Goal: Check status

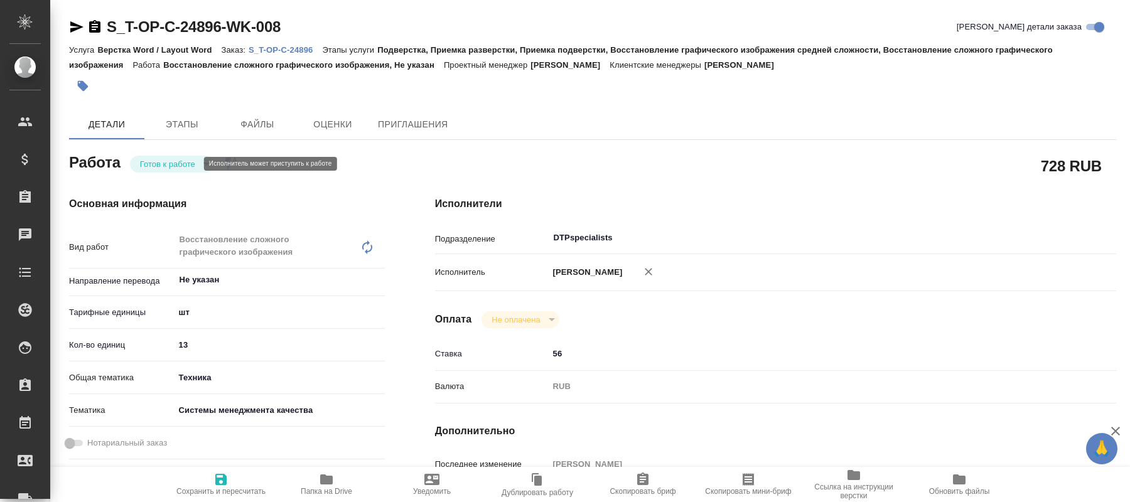
type textarea "x"
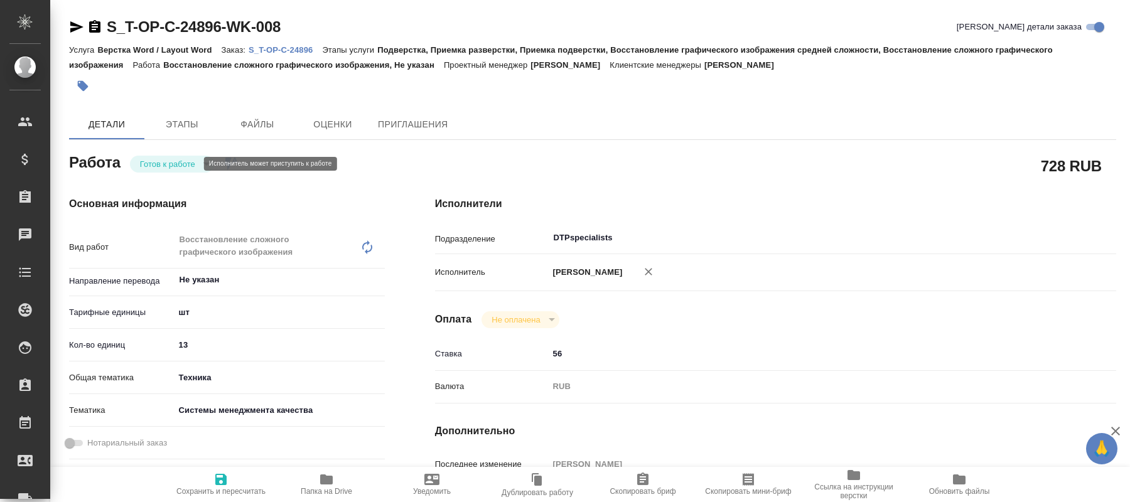
type textarea "x"
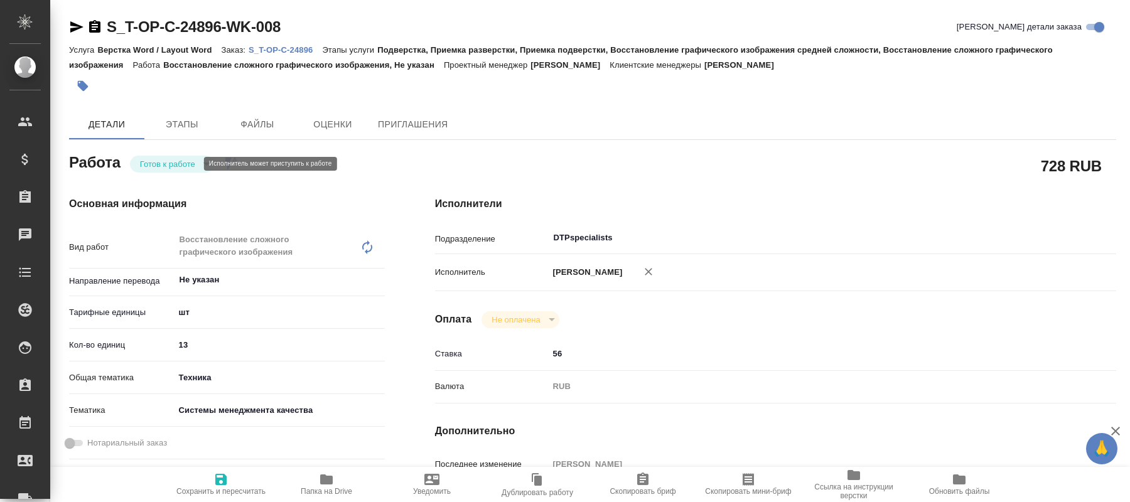
type textarea "x"
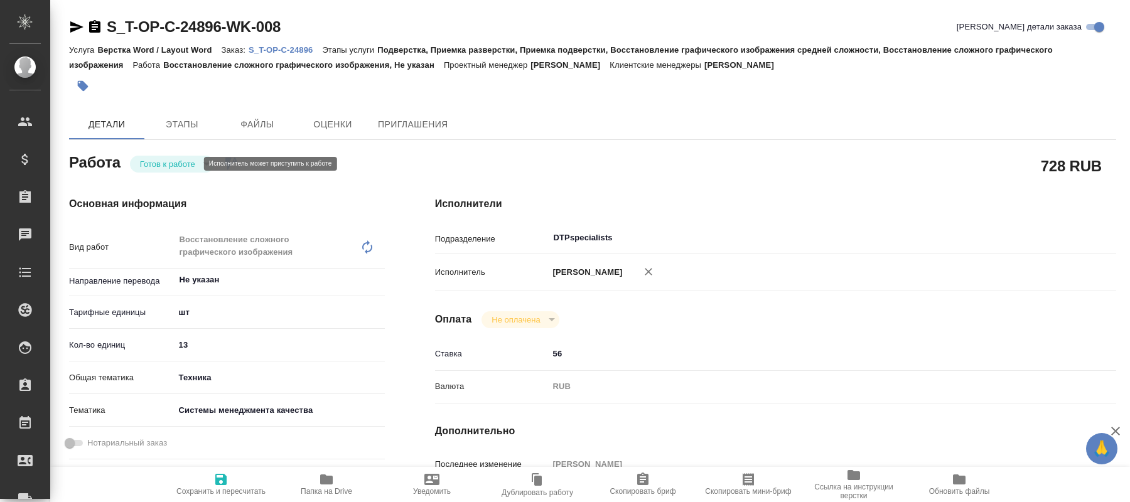
type textarea "x"
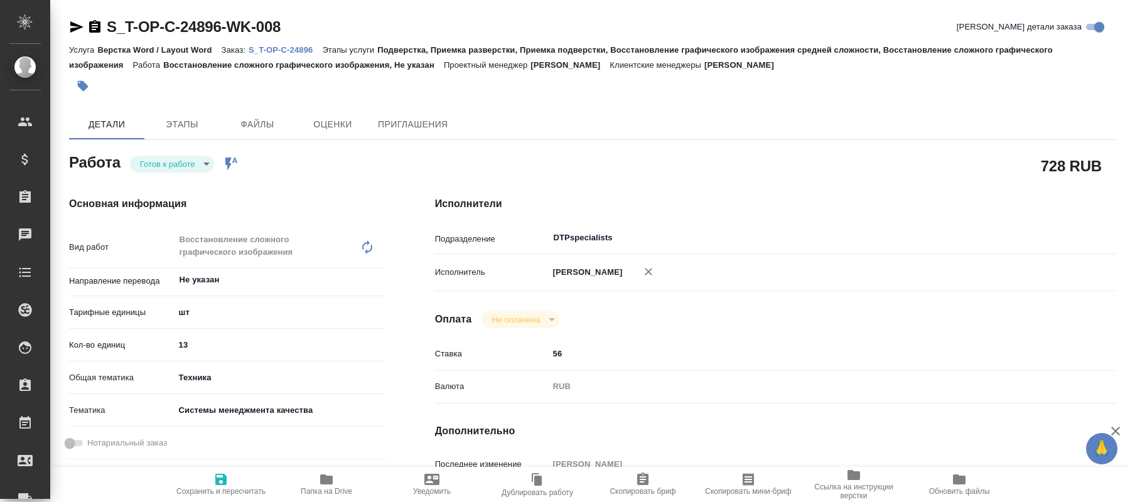
type textarea "x"
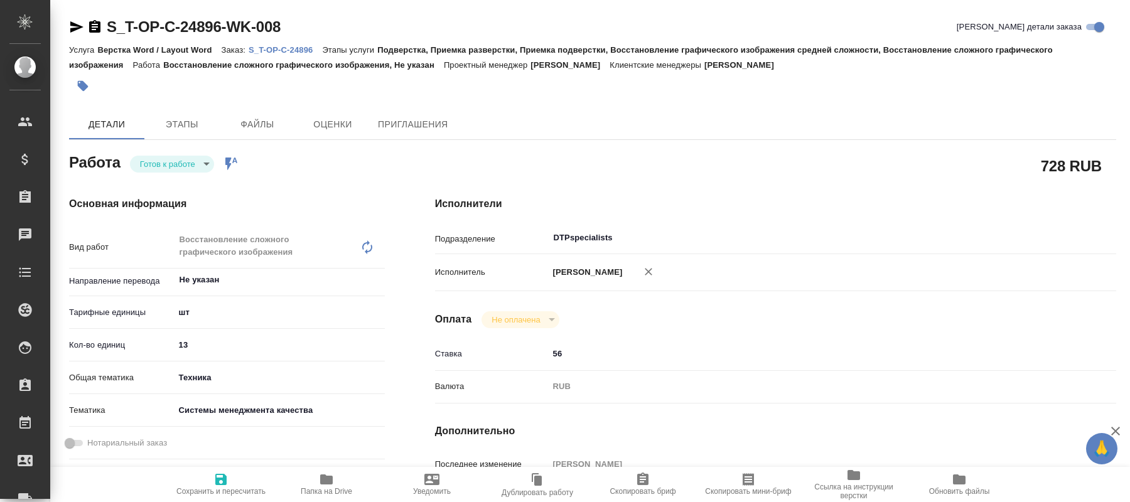
type textarea "x"
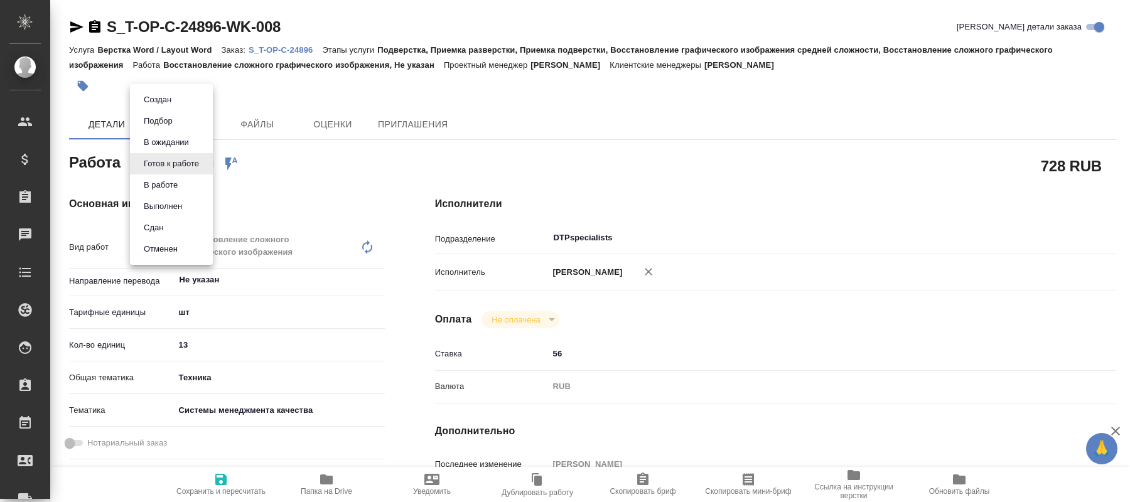
click at [206, 163] on body "🙏 .cls-1 fill:#fff; AWATERA Kucherenko Oksana Клиенты Спецификации Заказы Чаты …" at bounding box center [565, 251] width 1130 height 502
type textarea "x"
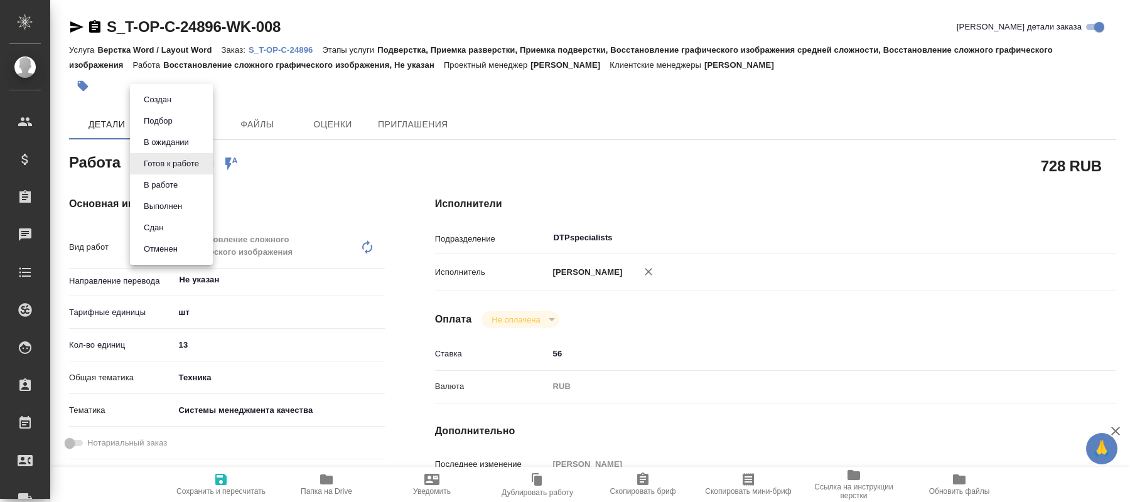
type textarea "x"
click at [179, 184] on li "В работе" at bounding box center [171, 184] width 83 height 21
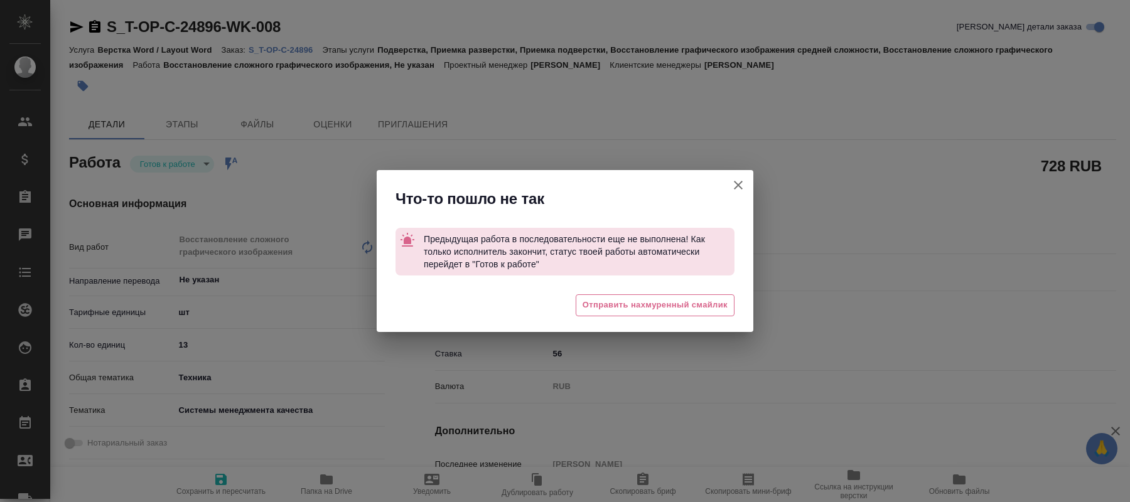
type textarea "x"
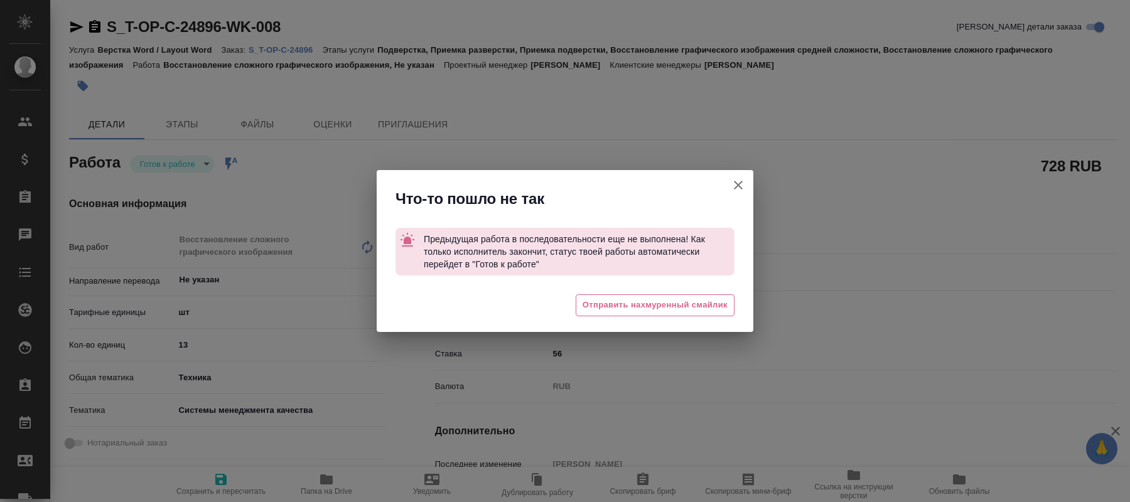
type textarea "x"
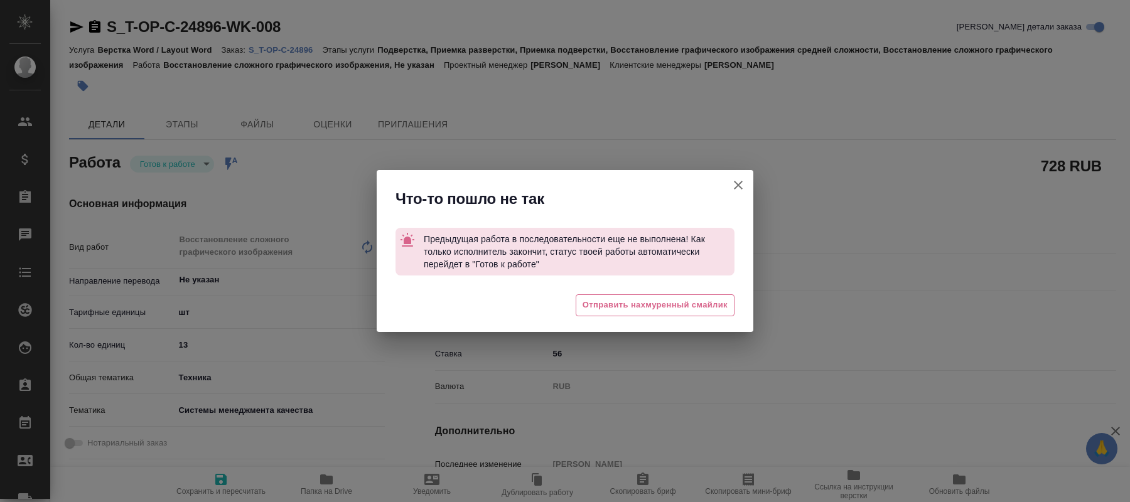
click at [738, 187] on icon "button" at bounding box center [738, 185] width 15 height 15
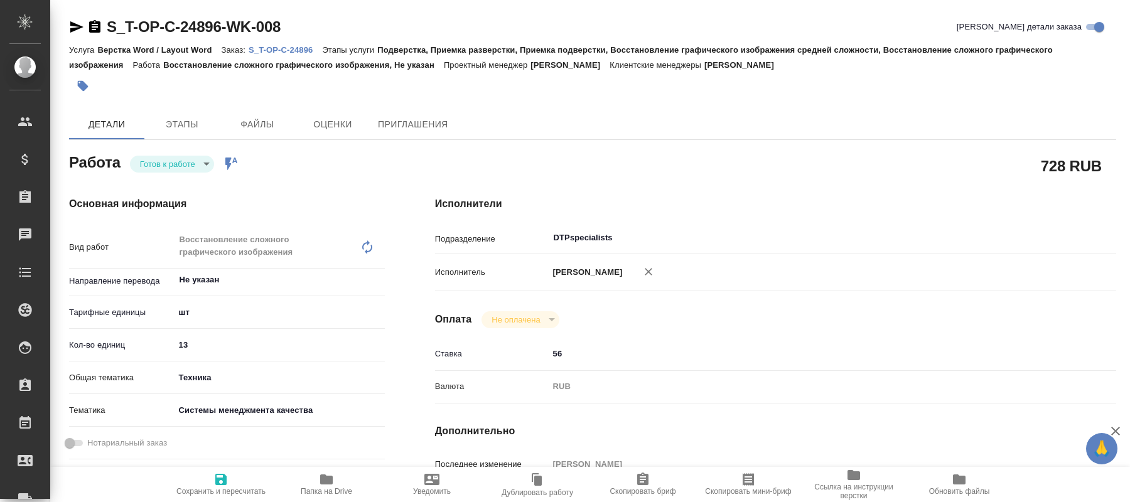
type textarea "x"
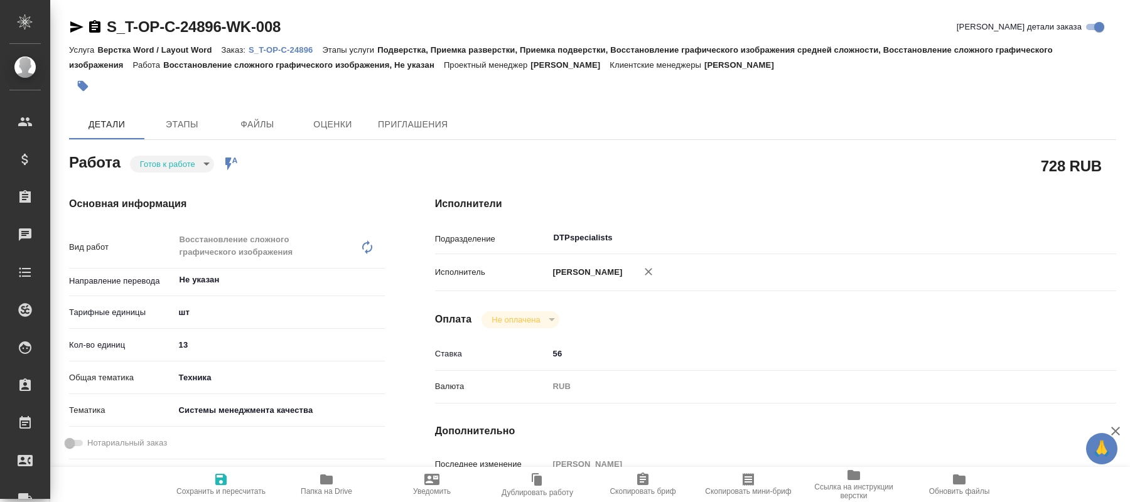
click at [203, 169] on body "🙏 .cls-1 fill:#fff; AWATERA Kucherenko Oksana Клиенты Спецификации Заказы 0 Чат…" at bounding box center [565, 251] width 1130 height 502
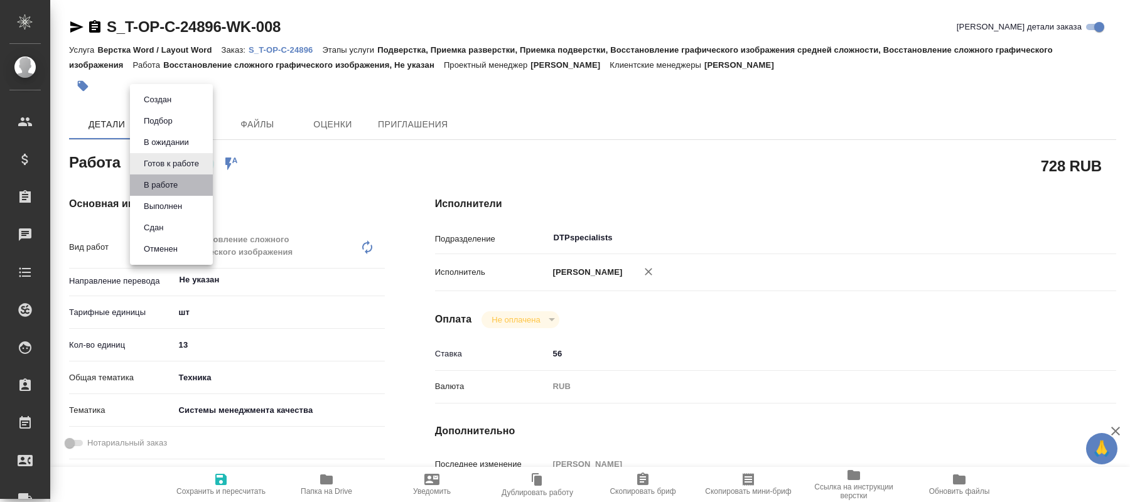
click at [182, 182] on li "В работе" at bounding box center [171, 184] width 83 height 21
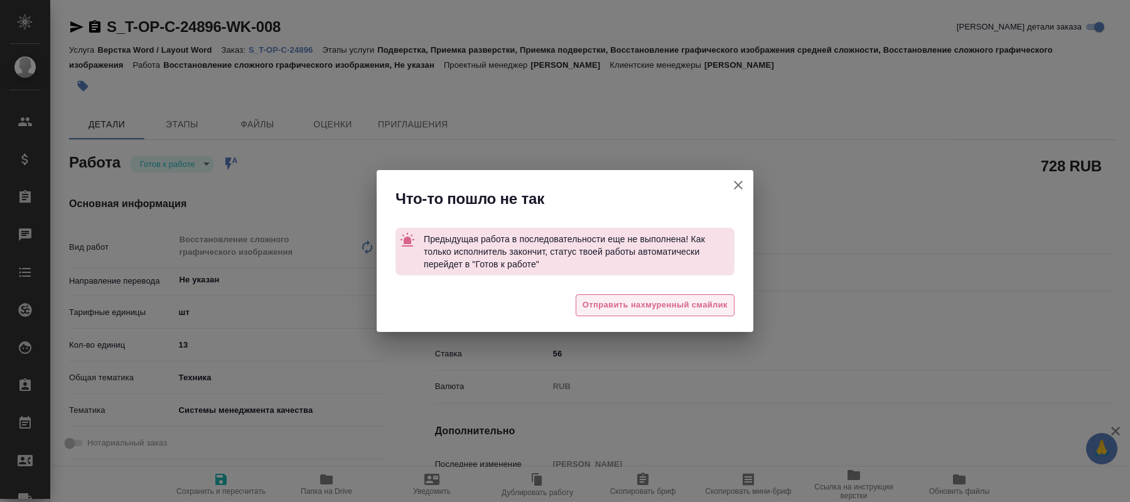
type textarea "x"
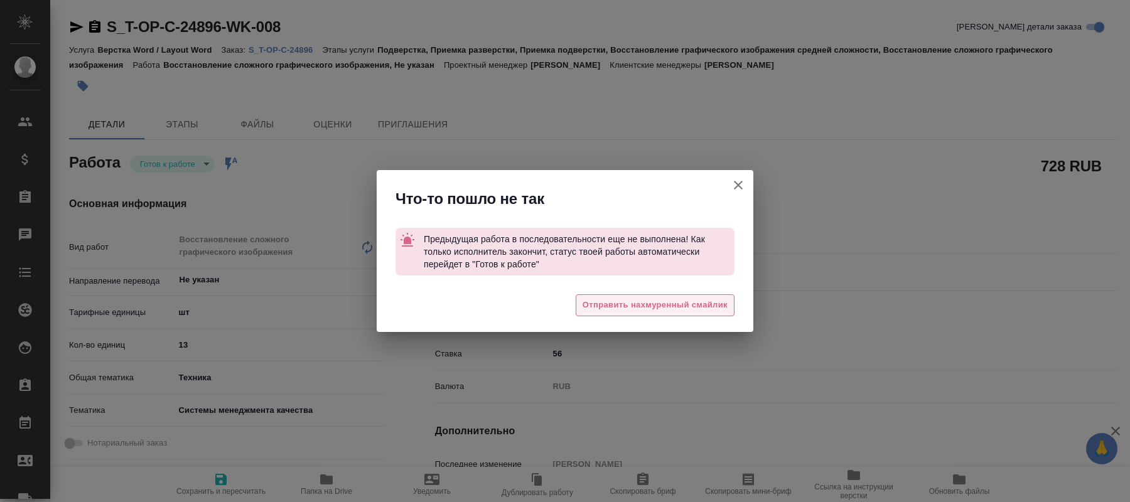
click at [604, 308] on span "Отправить нахмуренный смайлик" at bounding box center [654, 305] width 145 height 14
type textarea "x"
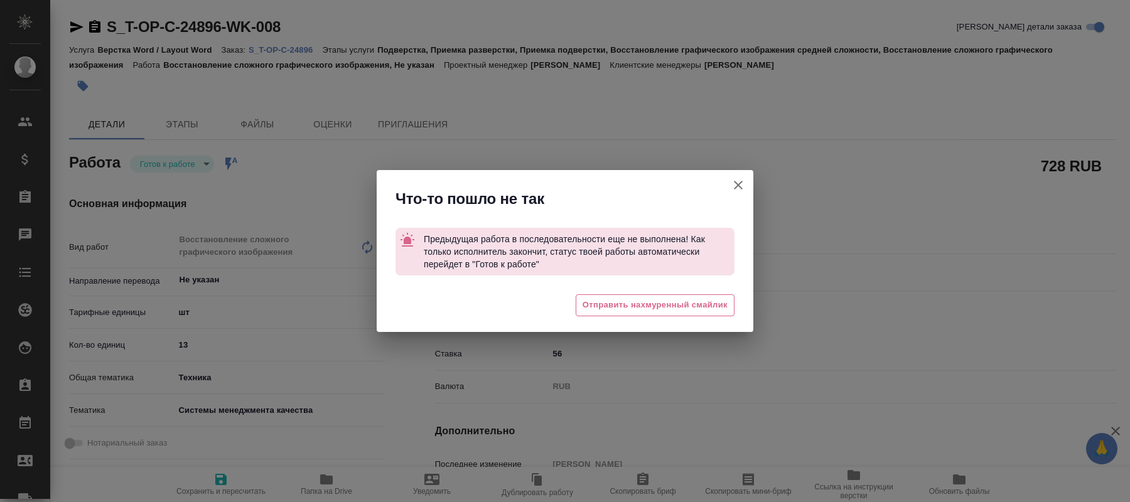
type textarea "x"
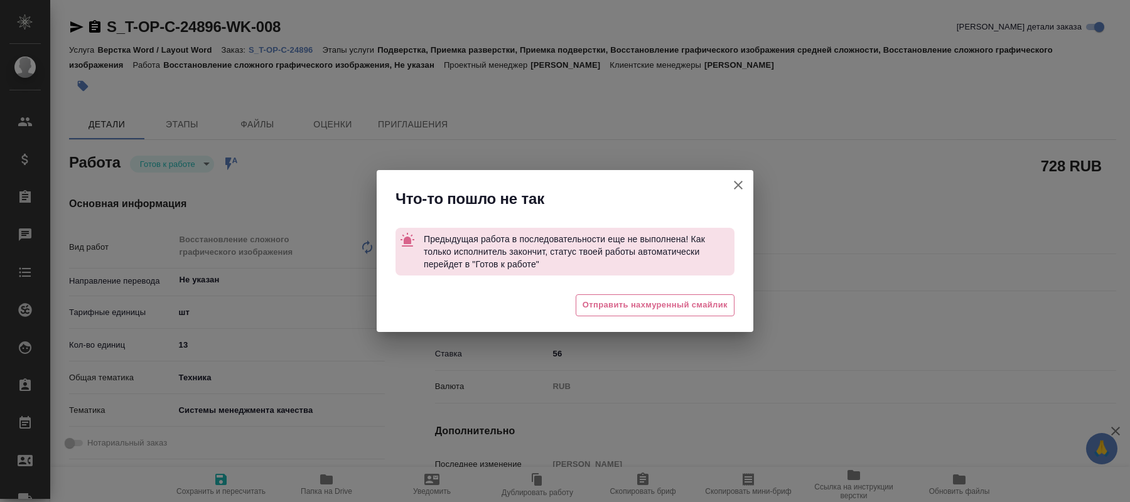
type textarea "x"
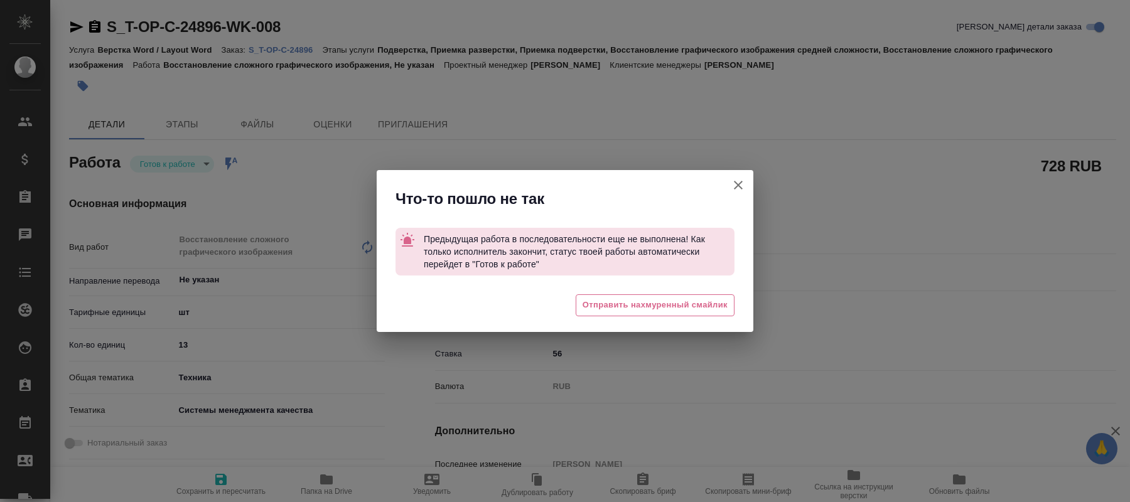
type textarea "x"
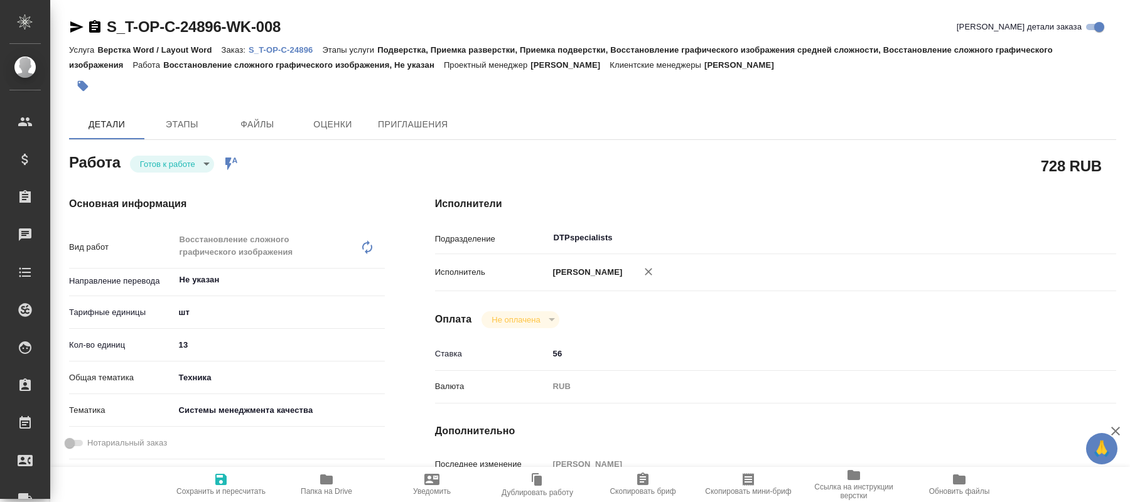
type textarea "x"
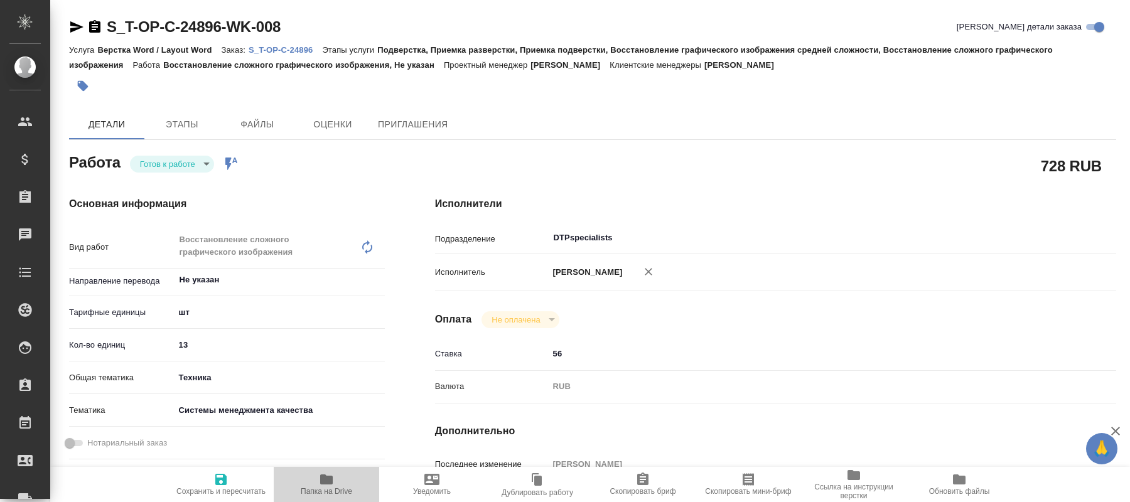
click at [321, 495] on span "Папка на Drive" at bounding box center [326, 491] width 51 height 9
type textarea "x"
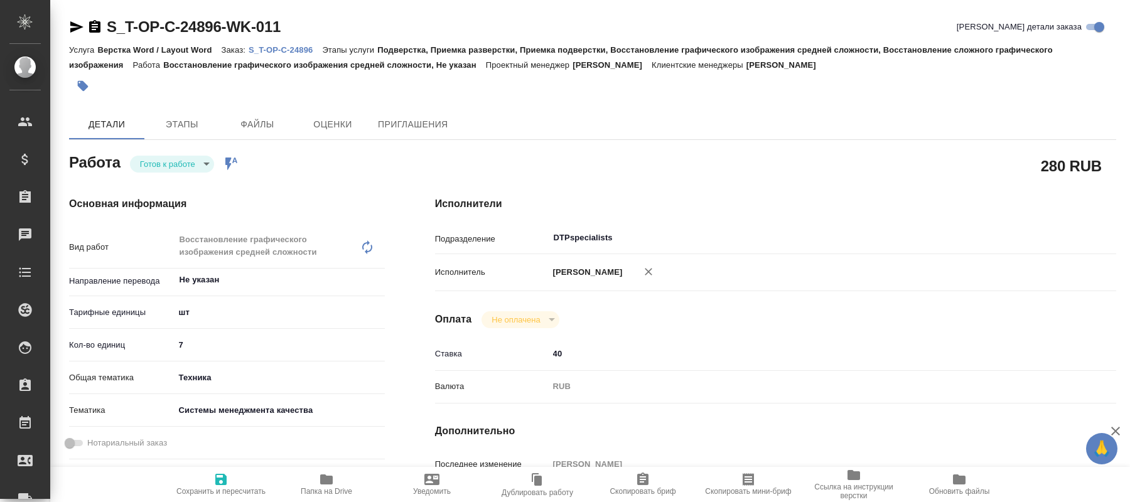
type textarea "x"
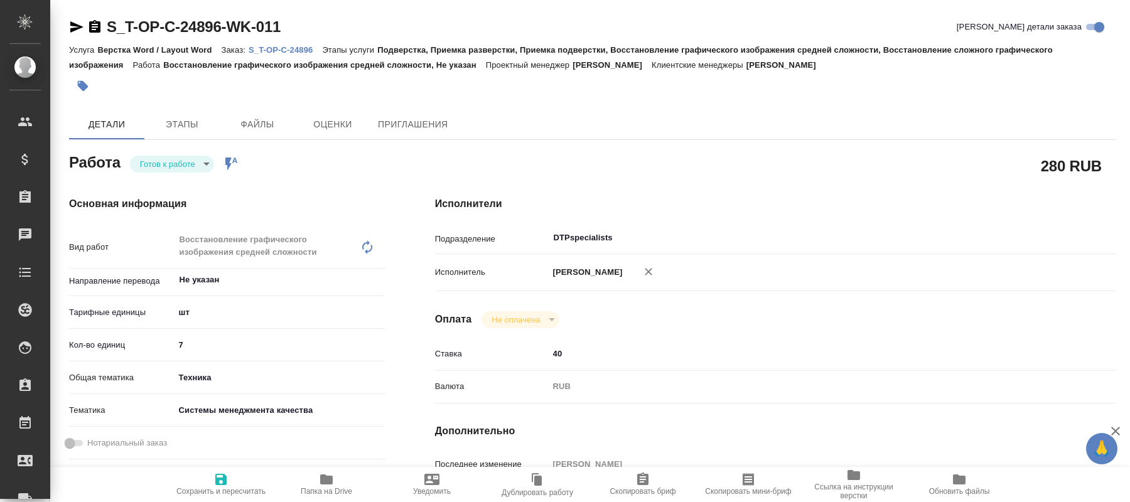
type textarea "x"
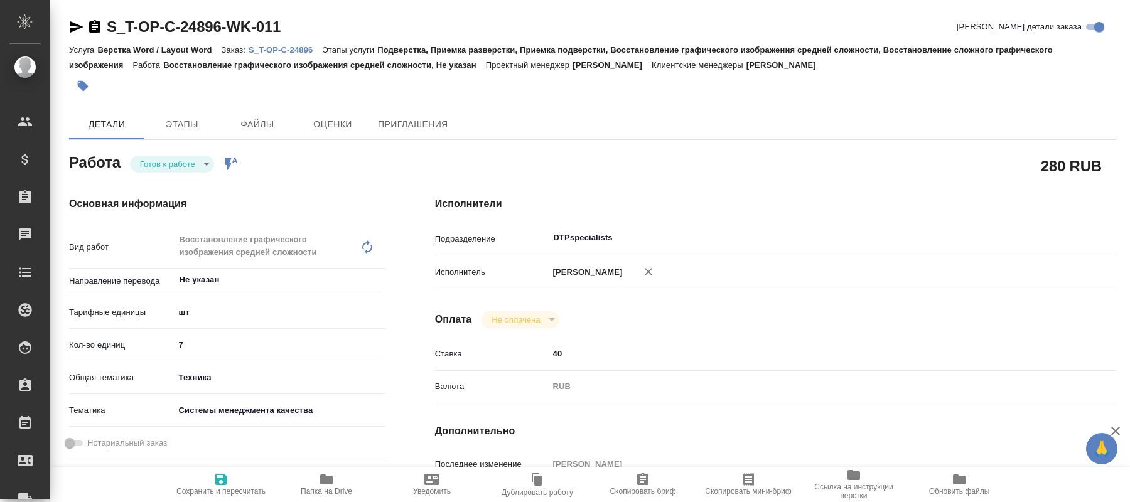
type textarea "x"
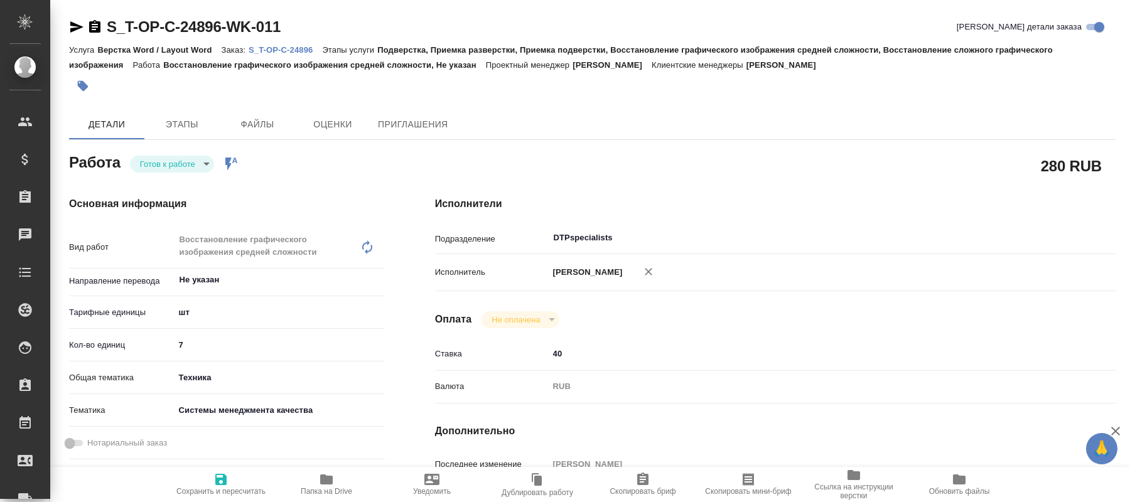
type textarea "x"
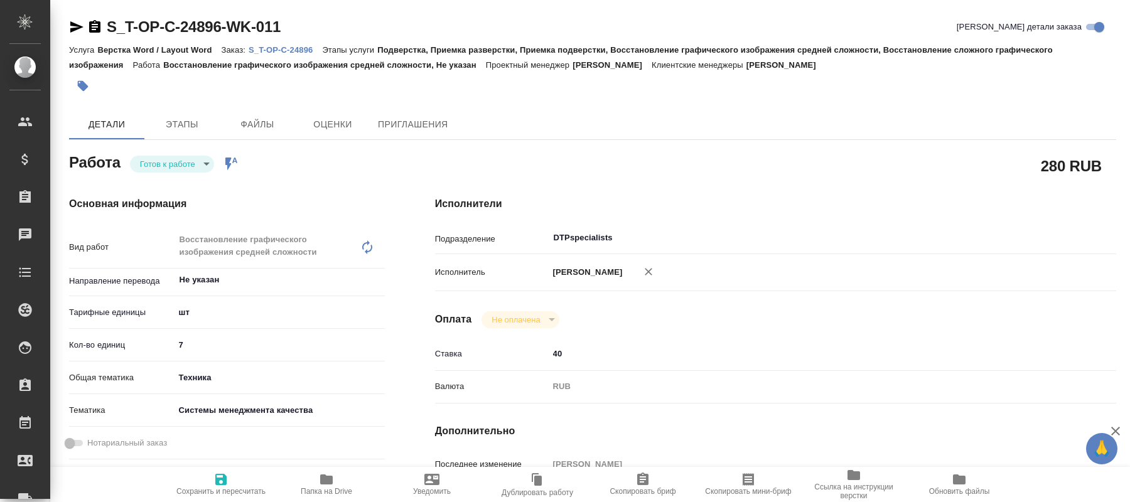
type textarea "x"
click at [196, 164] on body "🙏 .cls-1 fill:#fff; AWATERA [PERSON_NAME] Спецификации Заказы Чаты Todo Проекты…" at bounding box center [565, 251] width 1130 height 502
type textarea "x"
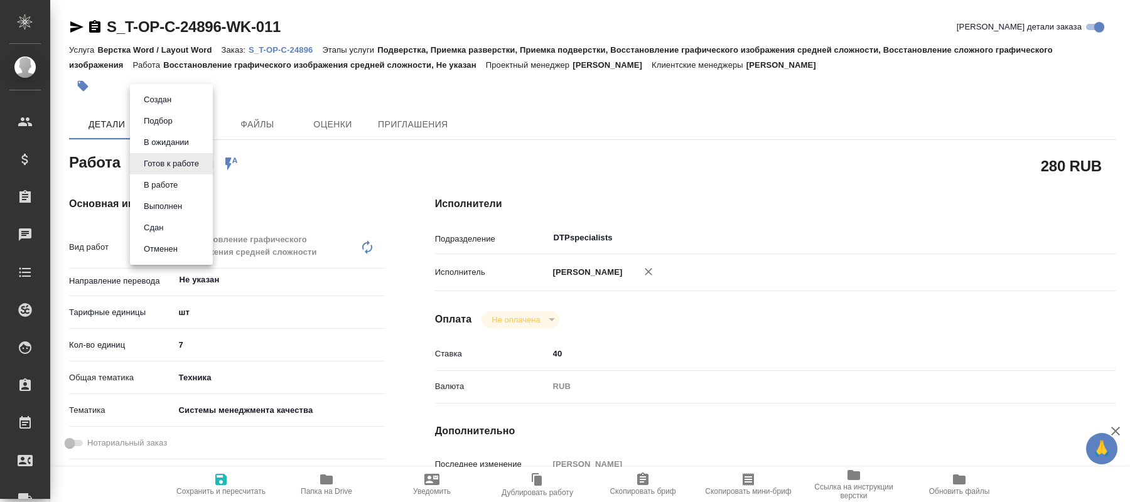
type textarea "x"
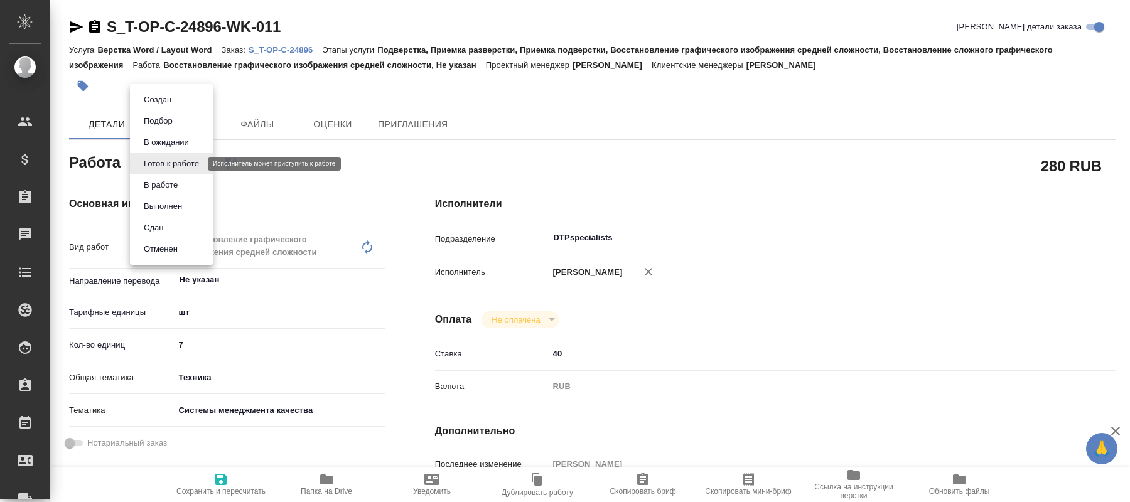
type textarea "x"
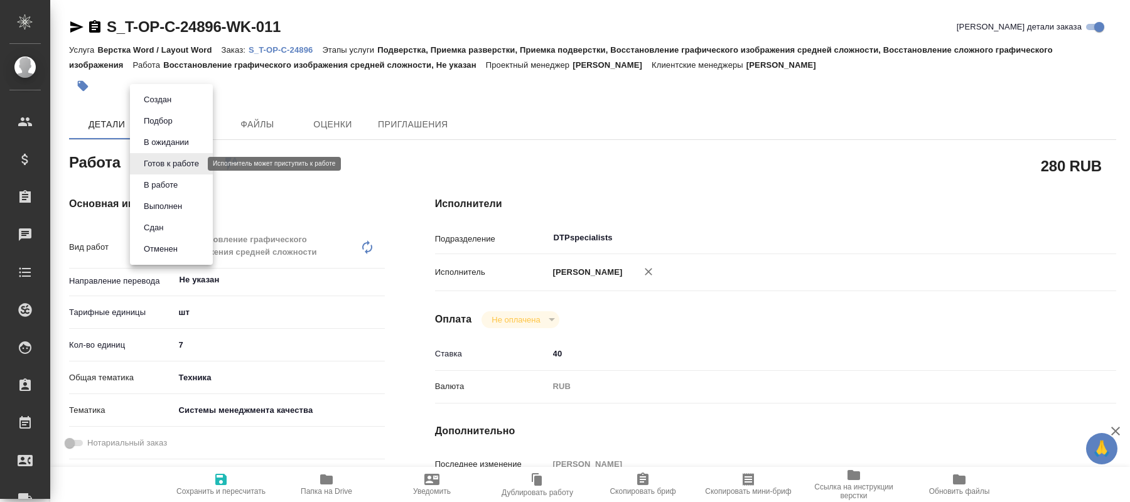
type textarea "x"
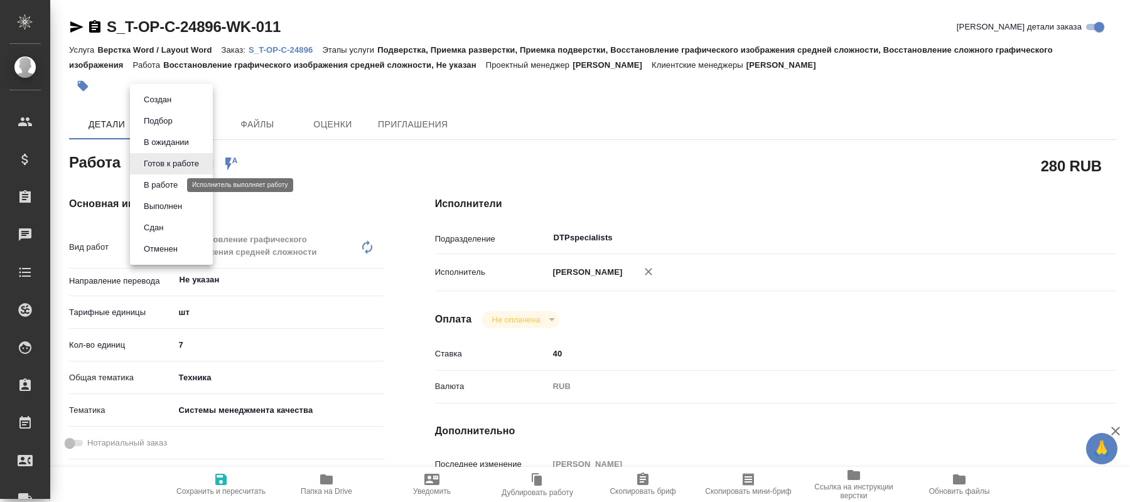
type textarea "x"
click at [165, 182] on button "В работе" at bounding box center [160, 185] width 41 height 14
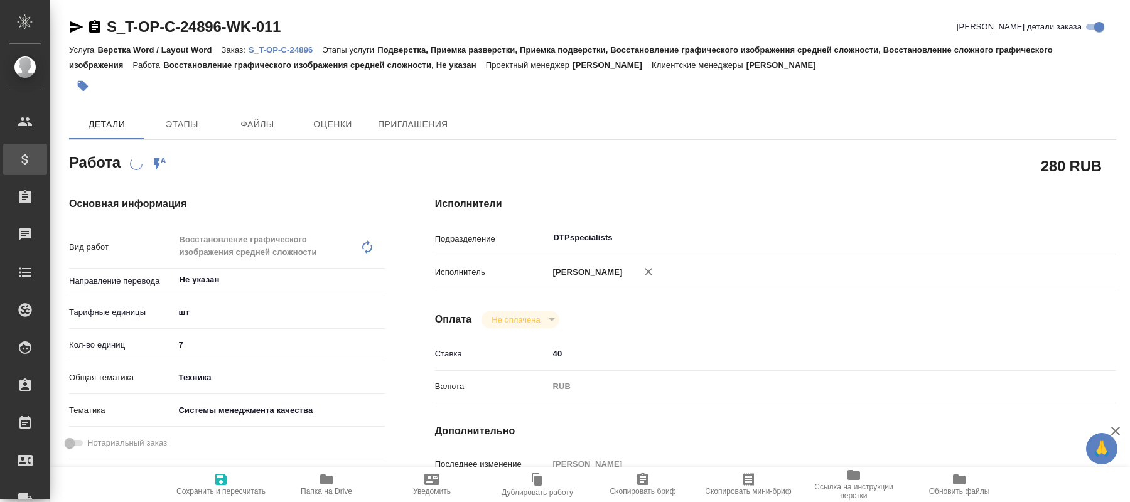
type textarea "x"
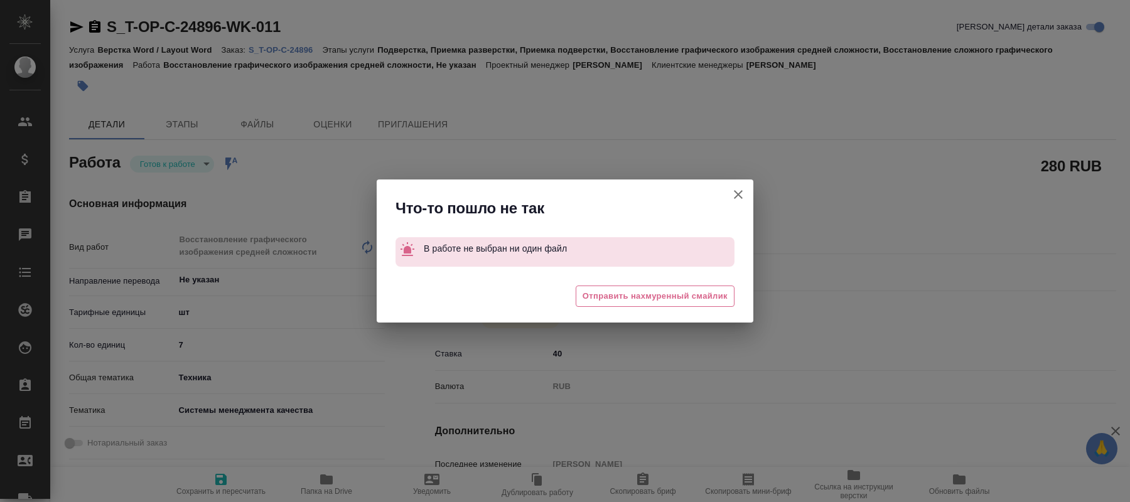
type textarea "x"
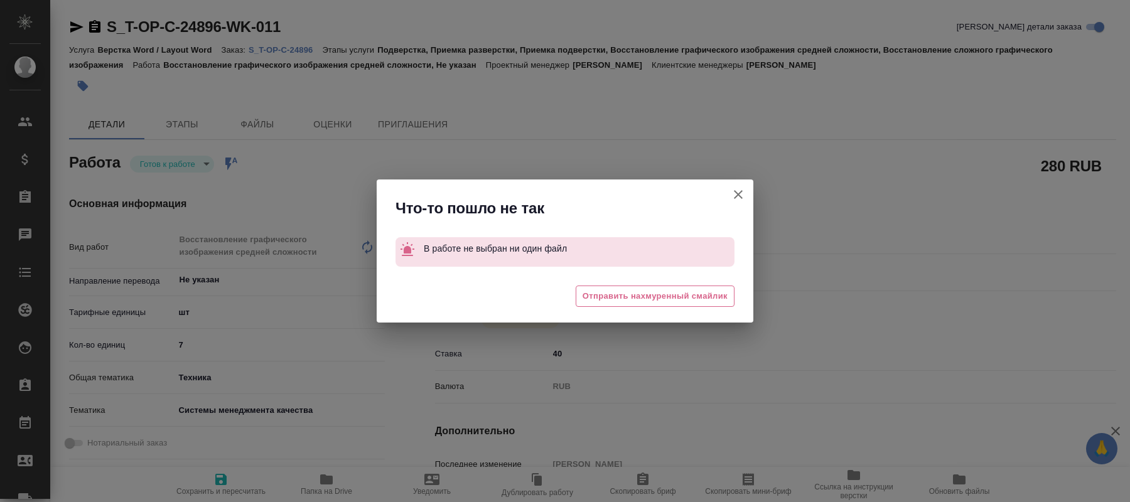
type textarea "x"
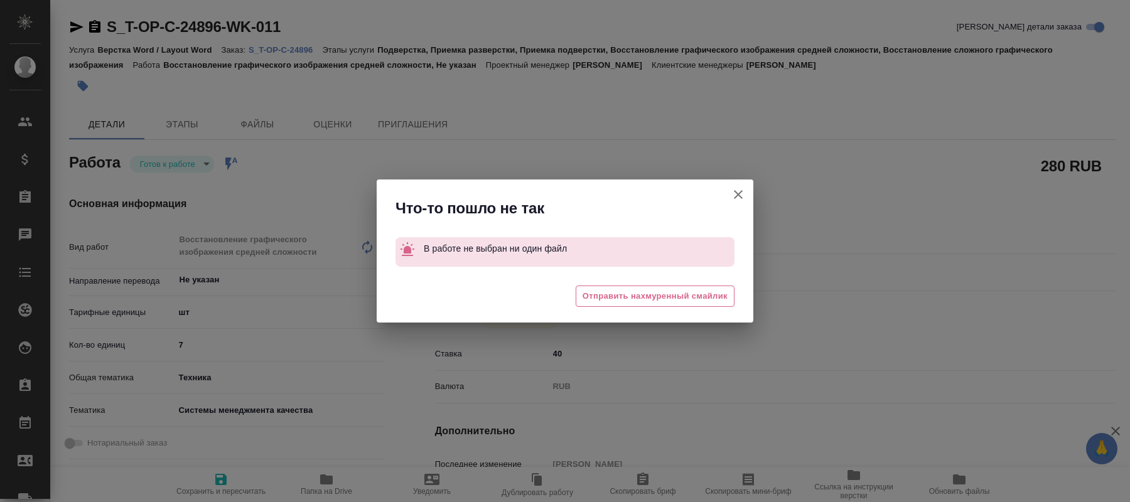
type textarea "x"
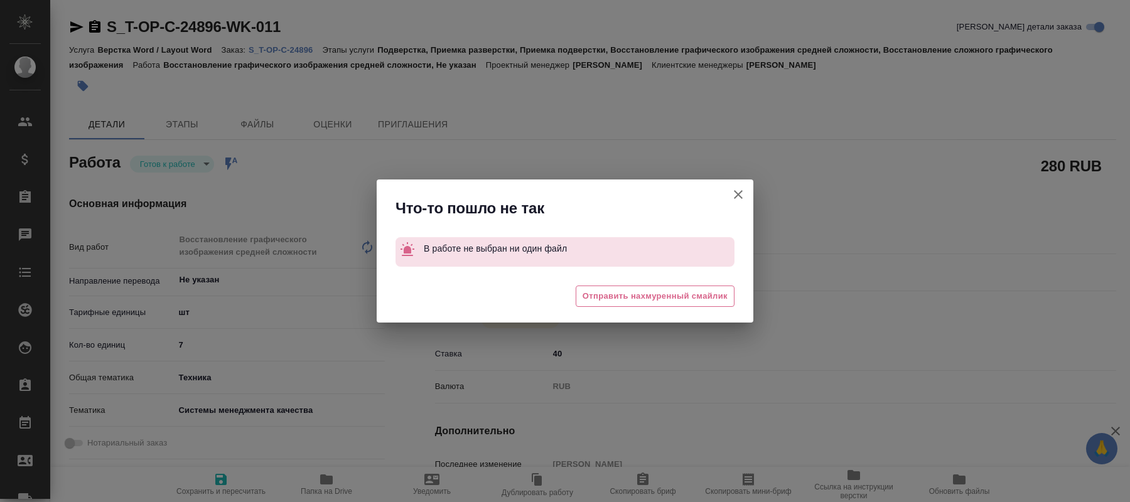
type textarea "x"
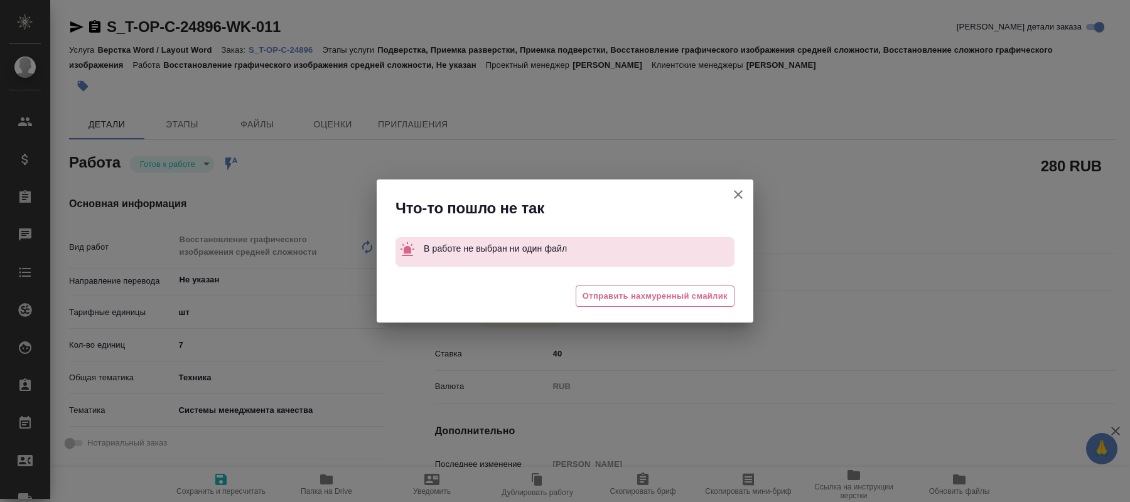
click at [739, 190] on icon "button" at bounding box center [738, 194] width 15 height 15
type textarea "x"
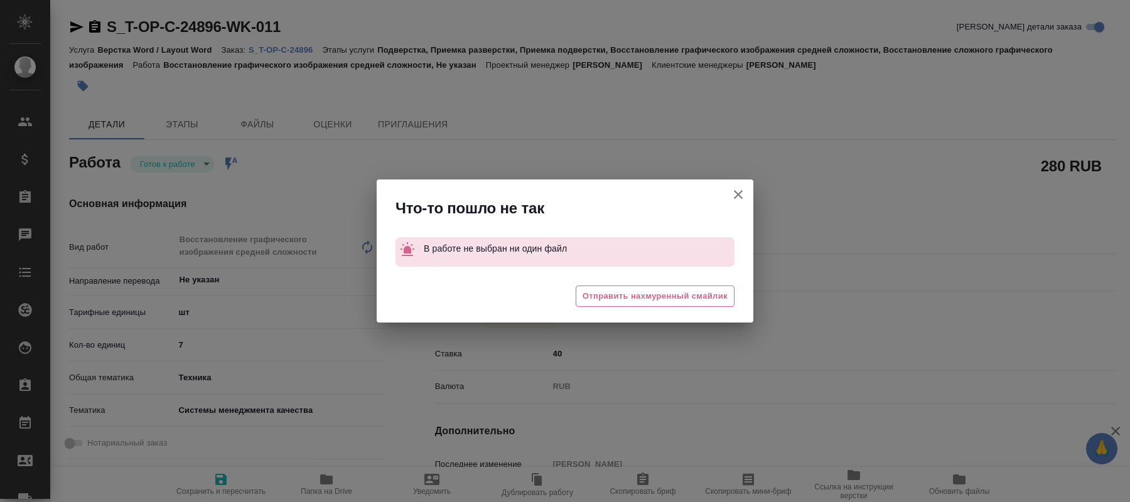
type textarea "x"
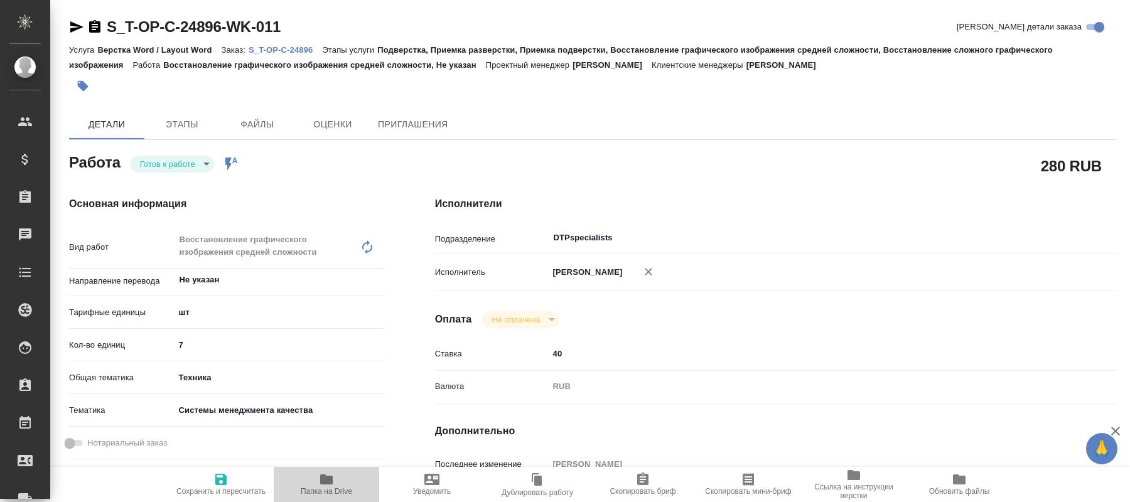
click at [323, 485] on icon "button" at bounding box center [326, 479] width 15 height 15
click at [213, 171] on div "Основная информация Вид работ Восстановление графического изображения средней с…" at bounding box center [227, 445] width 366 height 549
click at [202, 164] on body "🙏 .cls-1 fill:#fff; AWATERA [PERSON_NAME] Спецификации Заказы 0 Чаты Todo Проек…" at bounding box center [565, 251] width 1130 height 502
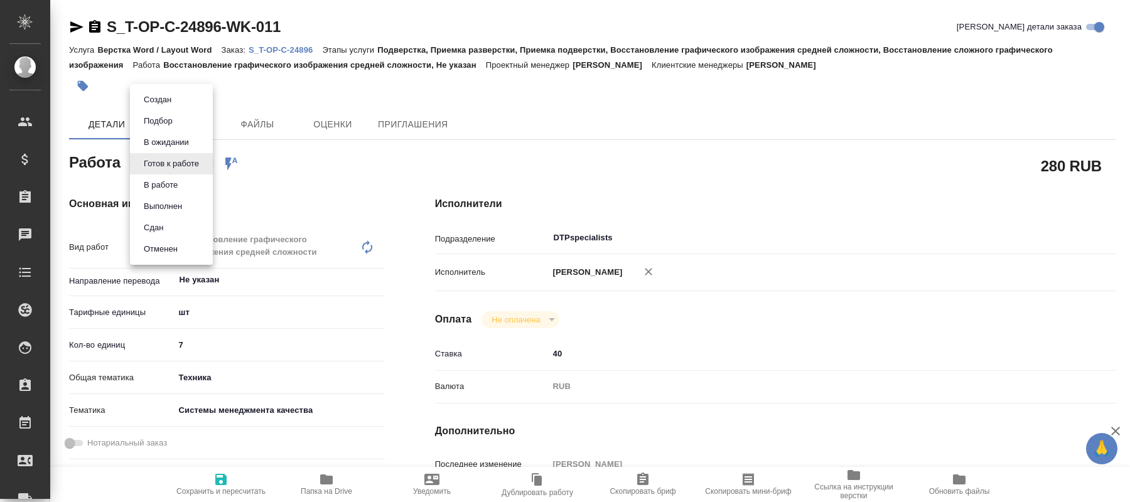
drag, startPoint x: 745, startPoint y: 200, endPoint x: 726, endPoint y: 207, distance: 20.1
click at [745, 199] on div at bounding box center [565, 251] width 1130 height 502
click at [200, 168] on body "🙏 .cls-1 fill:#fff; AWATERA [PERSON_NAME] Спецификации Заказы 0 Чаты Todo Проек…" at bounding box center [565, 251] width 1130 height 502
click at [169, 107] on button "В работе" at bounding box center [157, 100] width 35 height 14
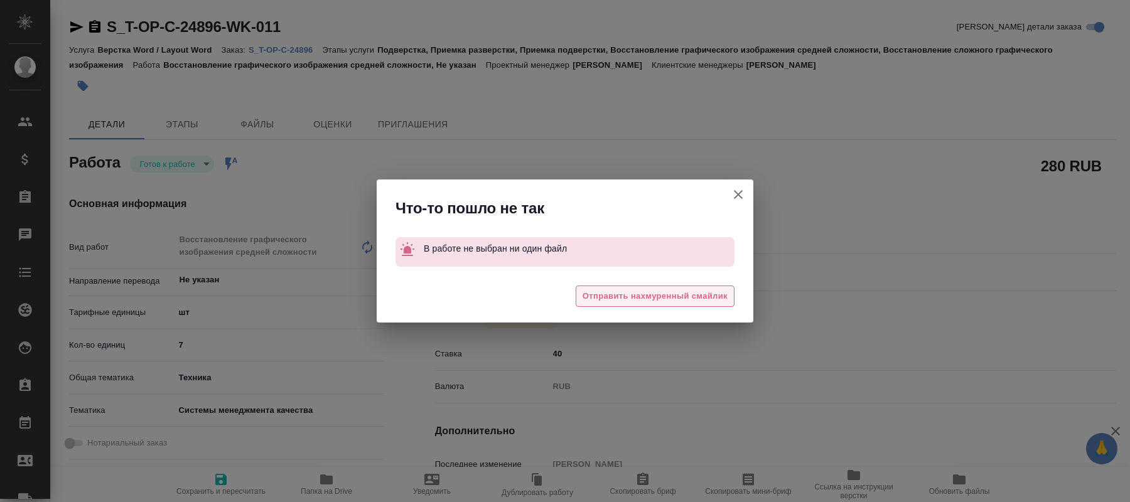
type textarea "x"
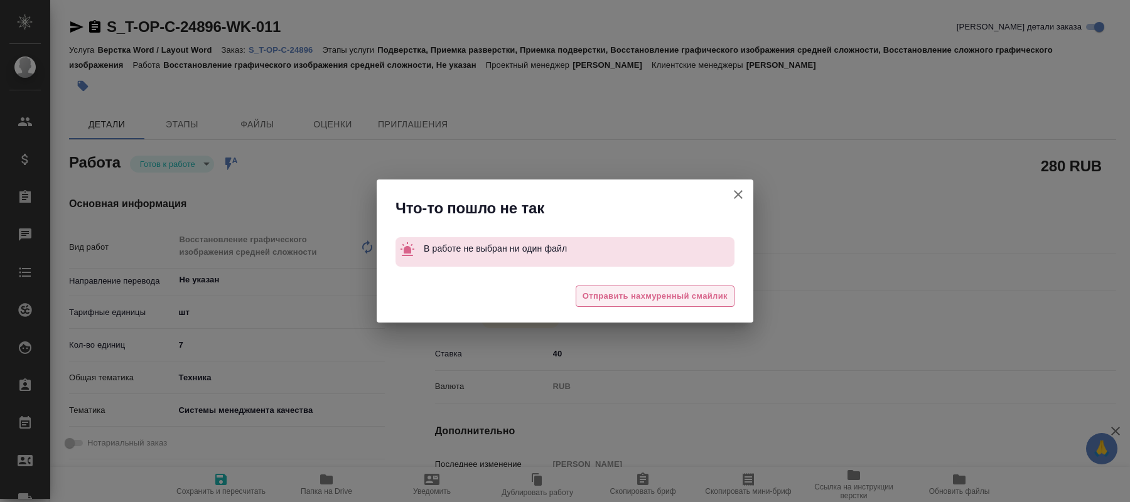
type textarea "x"
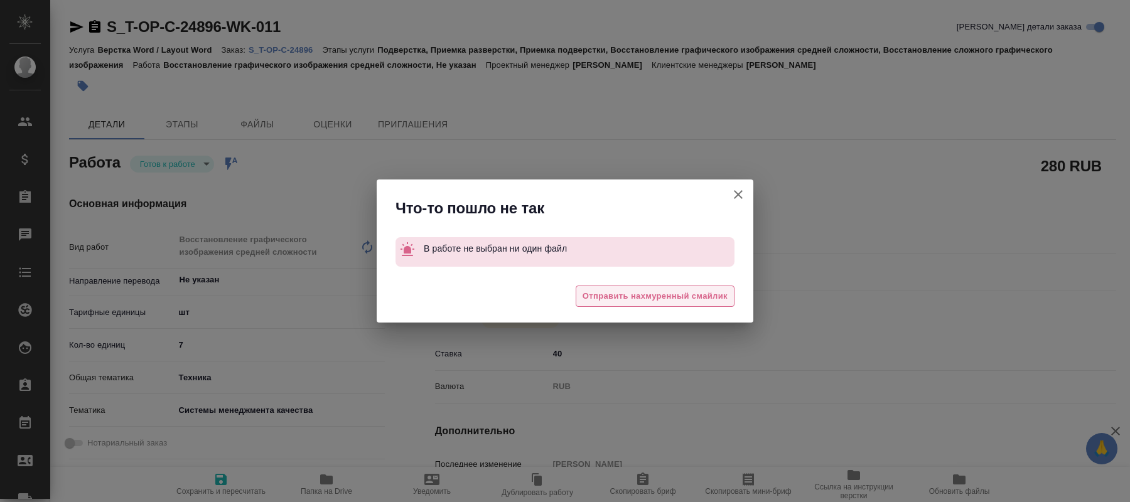
click at [689, 298] on span "Отправить нахмуренный смайлик" at bounding box center [654, 296] width 145 height 14
type textarea "x"
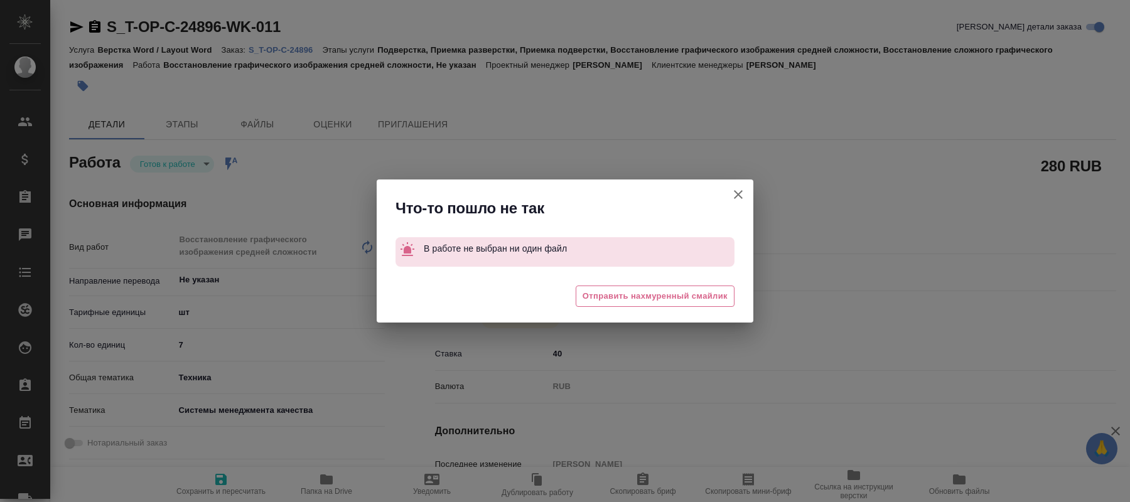
type textarea "x"
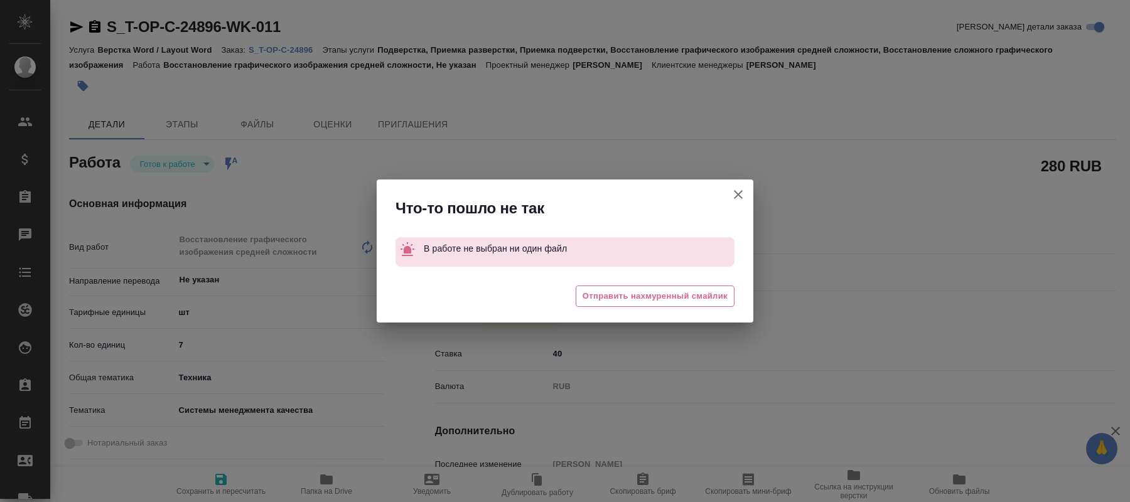
type textarea "x"
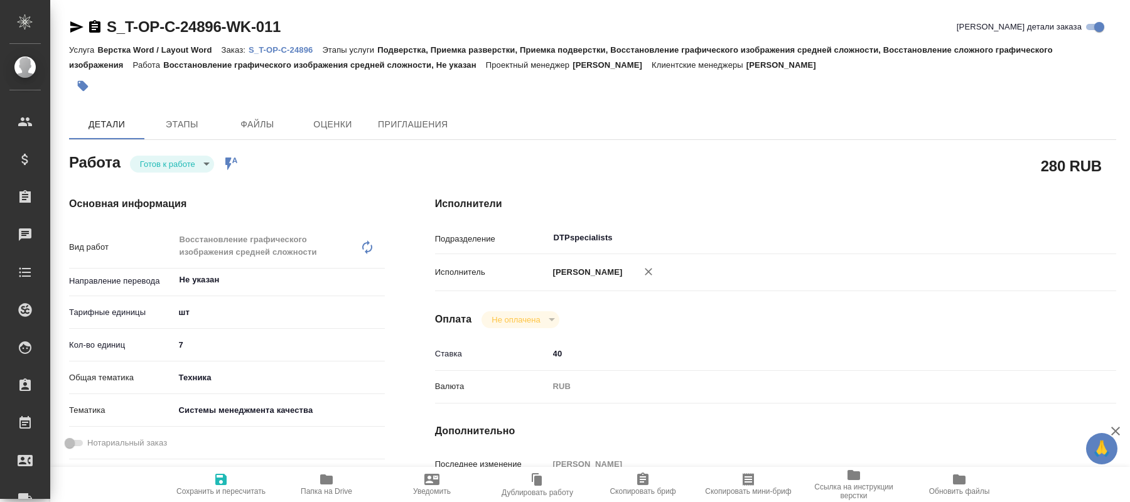
scroll to position [128, 0]
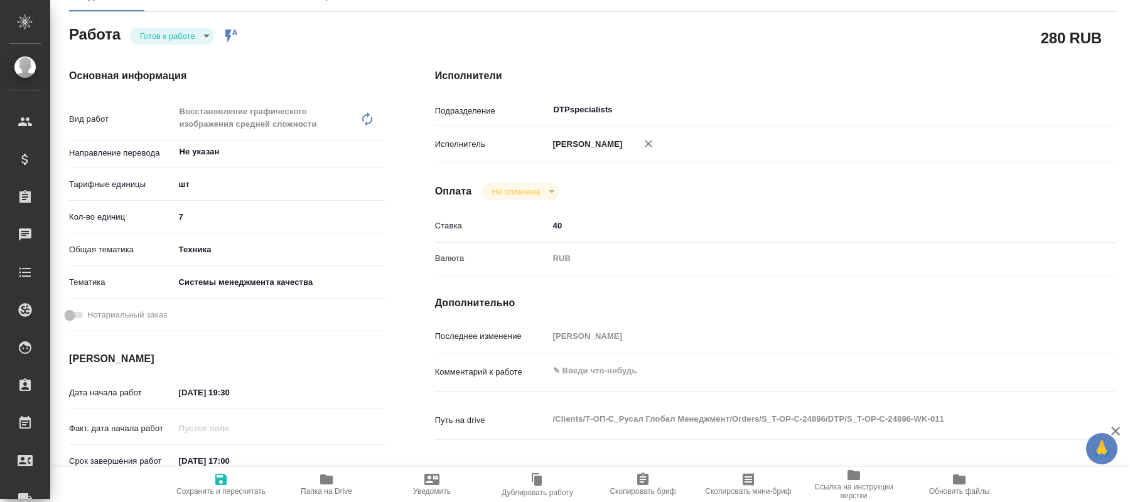
click at [319, 490] on span "Папка на Drive" at bounding box center [326, 491] width 51 height 9
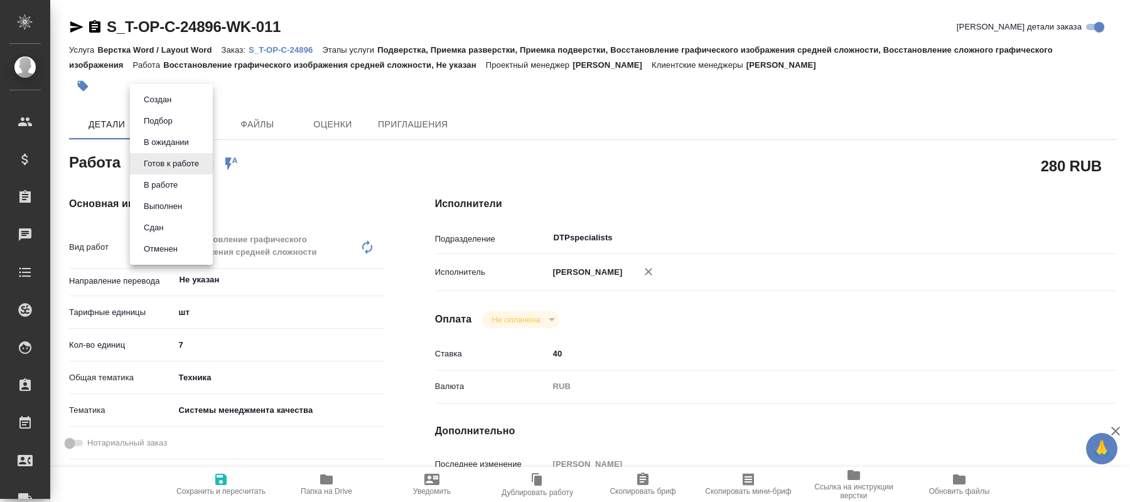
click at [186, 166] on body "🙏 .cls-1 fill:#fff; AWATERA [PERSON_NAME] Спецификации Заказы 0 Чаты Todo Проек…" at bounding box center [565, 251] width 1130 height 502
click at [168, 190] on button "В работе" at bounding box center [160, 185] width 41 height 14
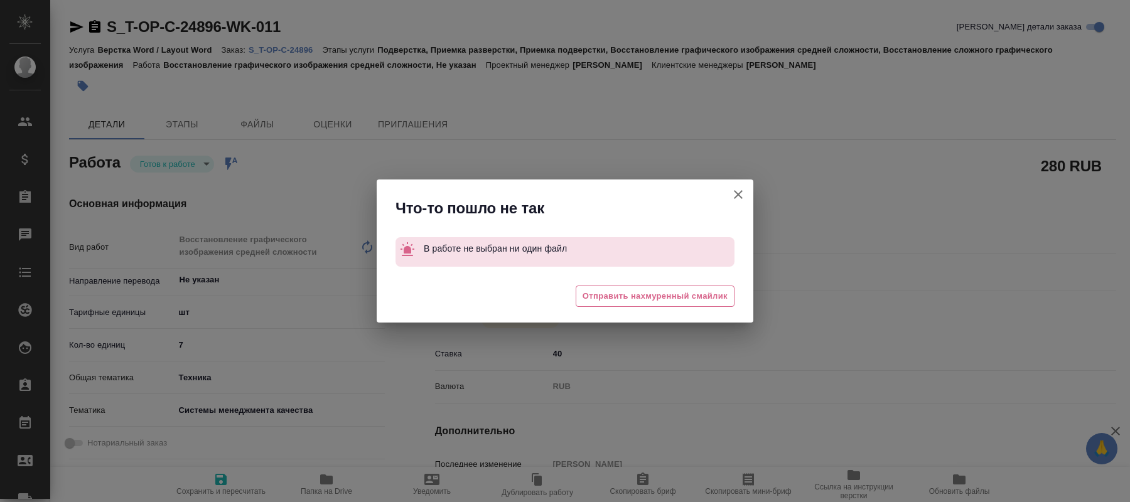
type textarea "x"
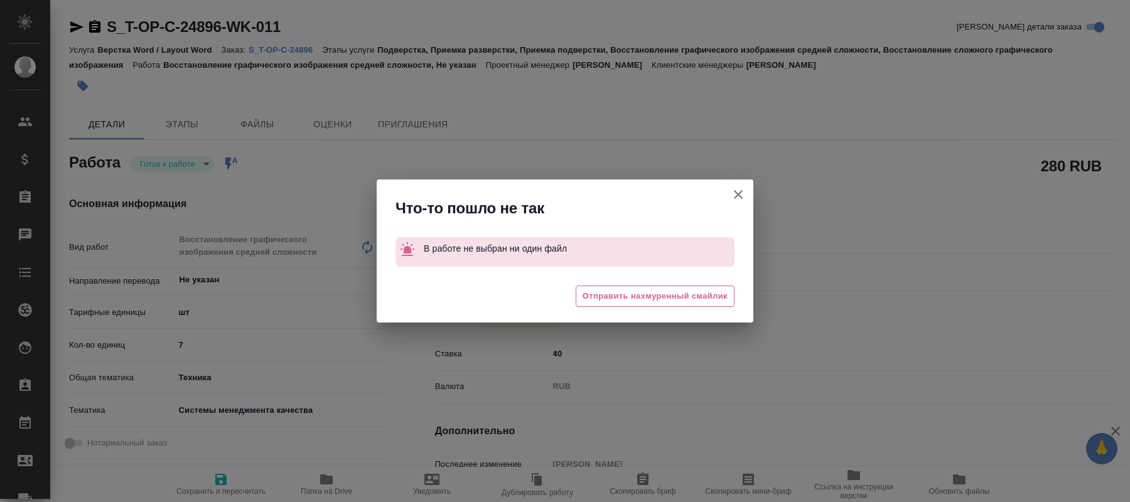
type textarea "x"
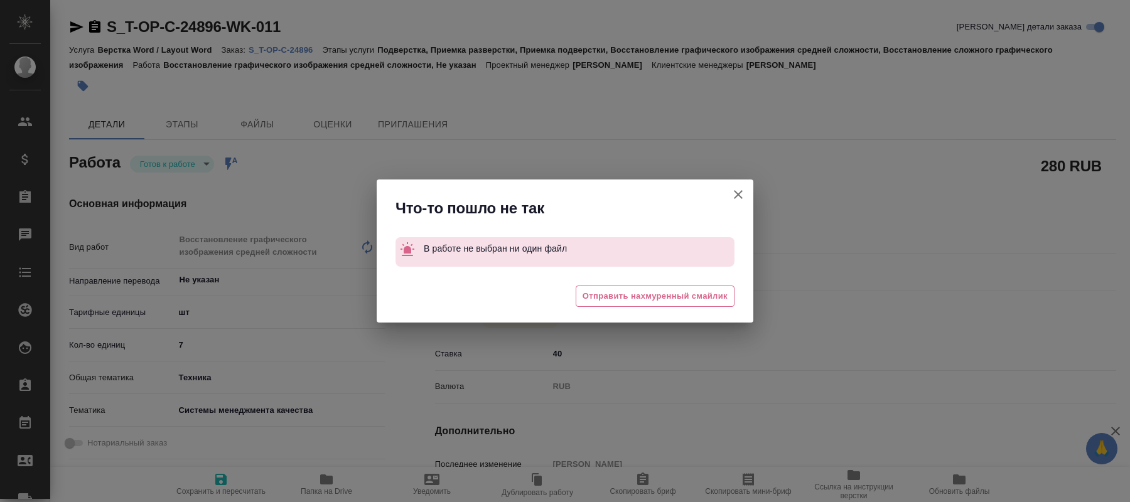
type textarea "x"
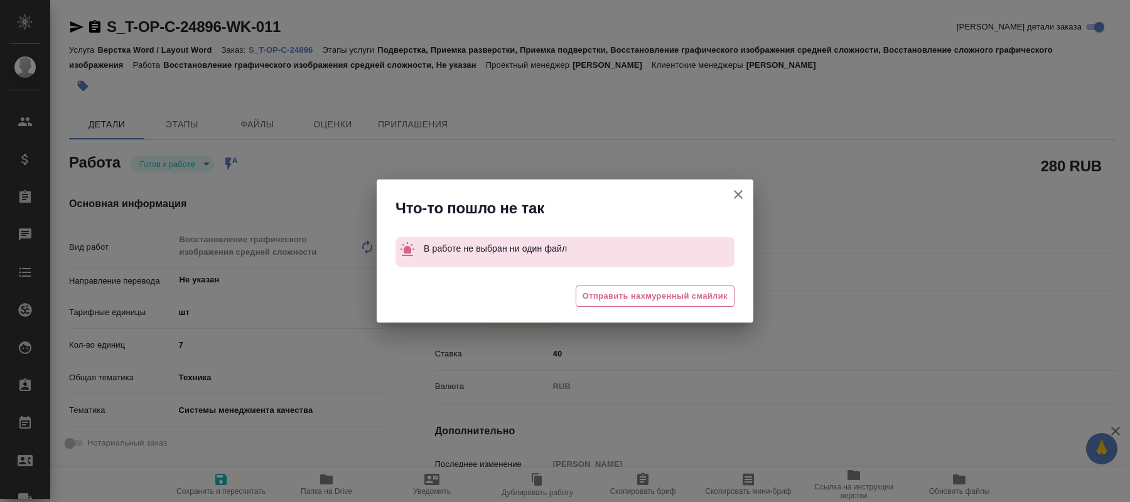
type textarea "x"
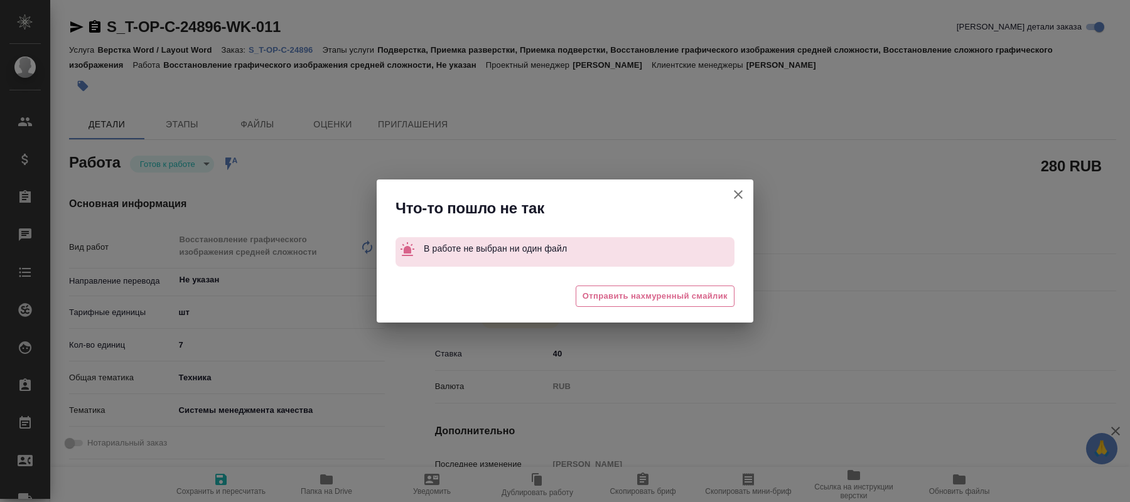
click at [743, 191] on icon "button" at bounding box center [738, 194] width 15 height 15
type textarea "x"
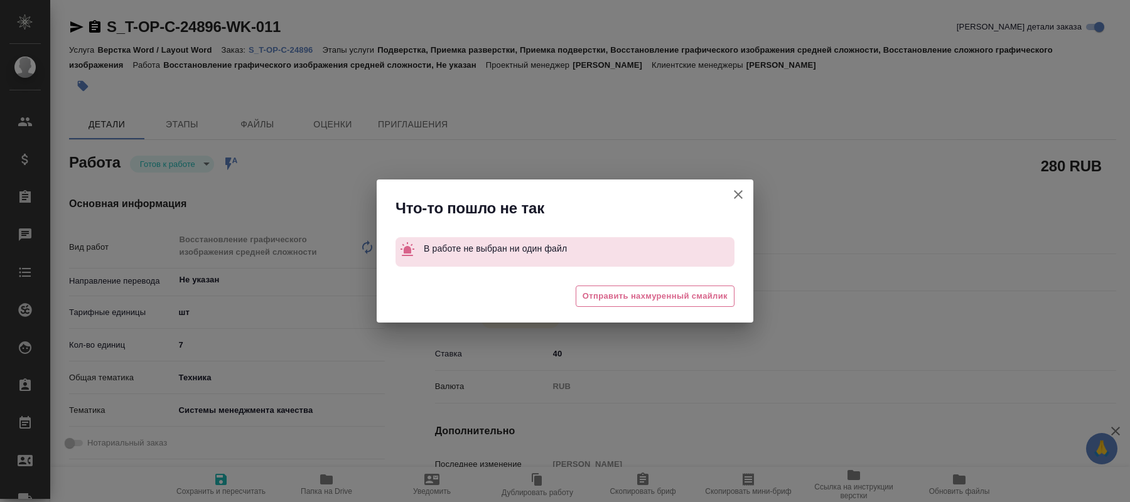
type textarea "x"
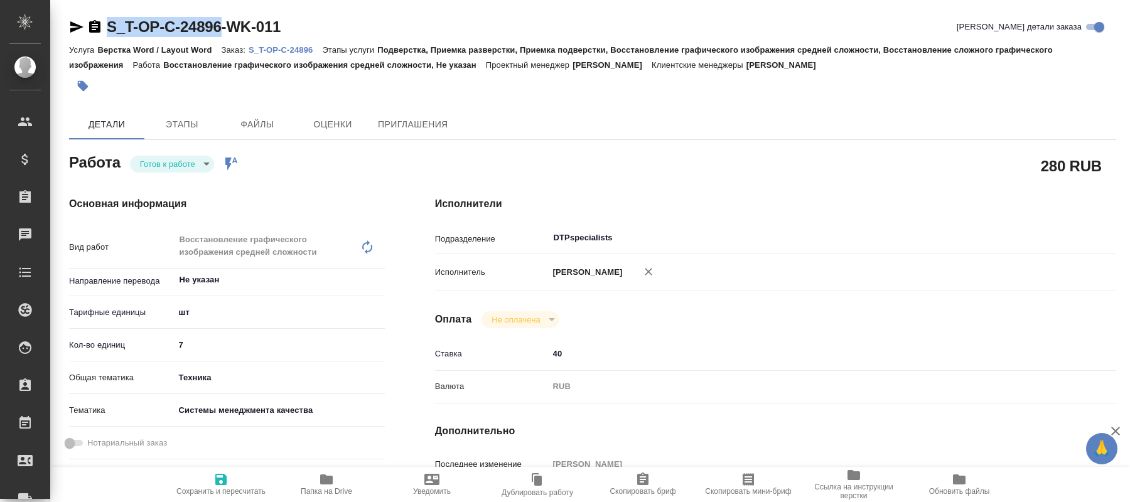
drag, startPoint x: 109, startPoint y: 6, endPoint x: 220, endPoint y: 38, distance: 116.2
copy link "S_T-OP-C-24896"
type textarea "x"
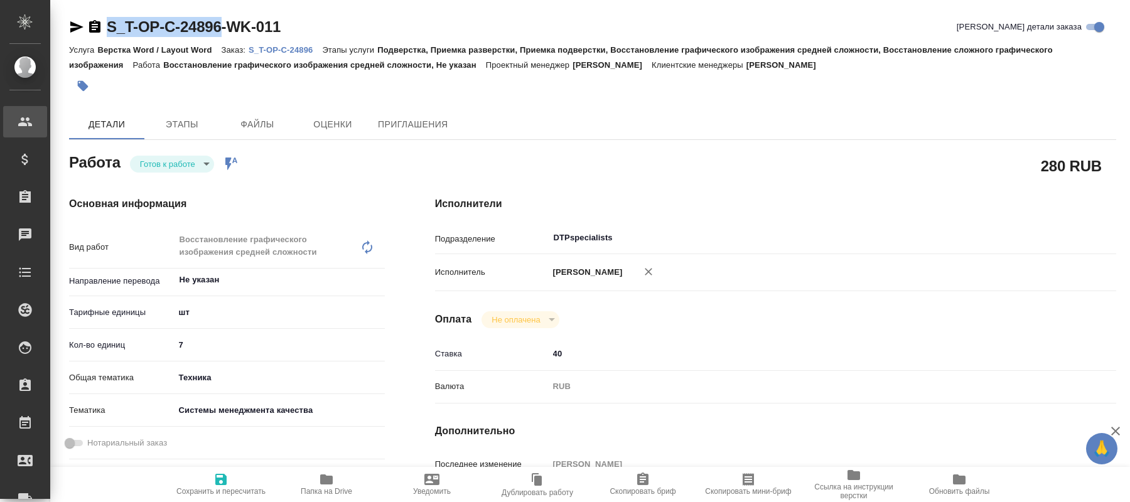
type textarea "x"
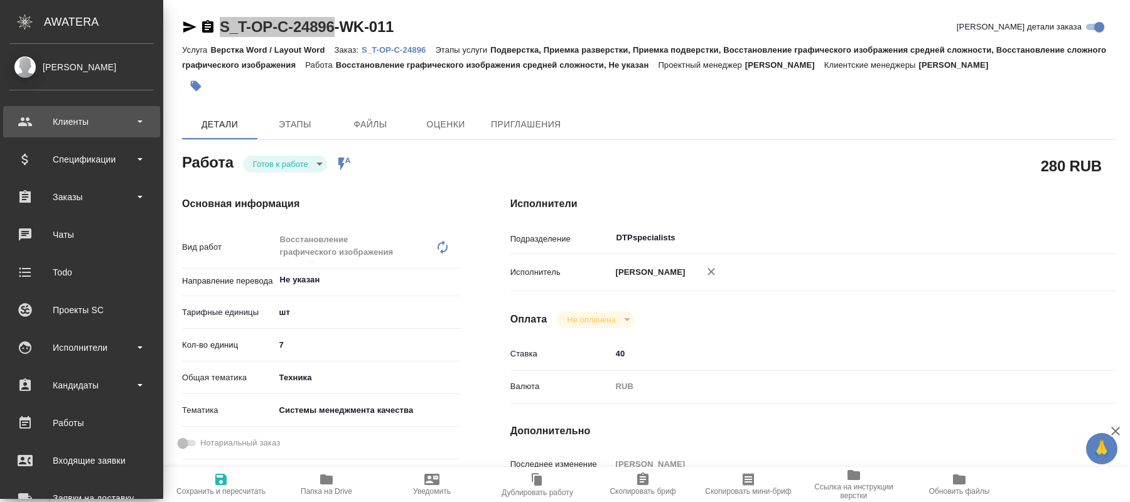
type textarea "x"
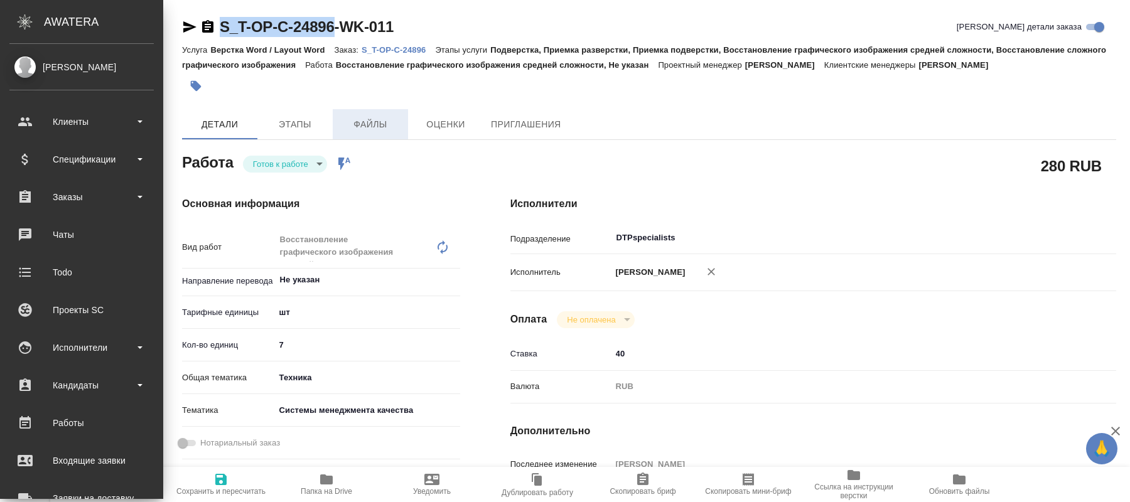
type textarea "x"
